Goal: Find specific page/section: Find specific page/section

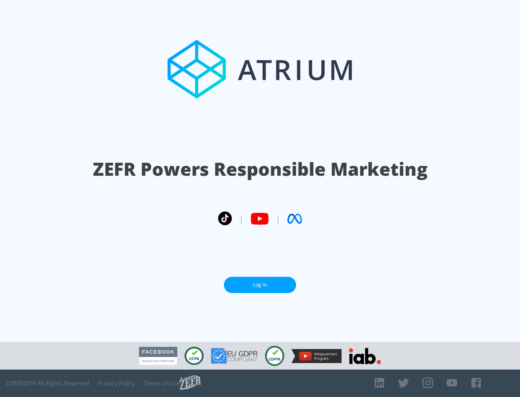
click at [260, 282] on link "Log In" at bounding box center [260, 285] width 72 height 16
